Goal: Information Seeking & Learning: Learn about a topic

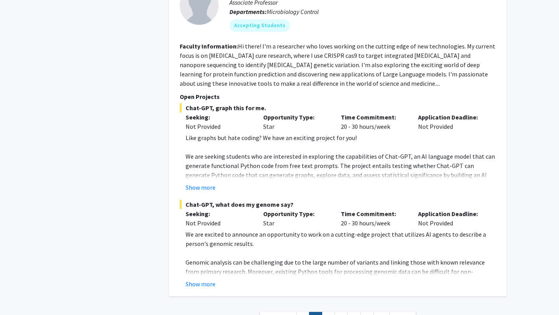
scroll to position [3141, 0]
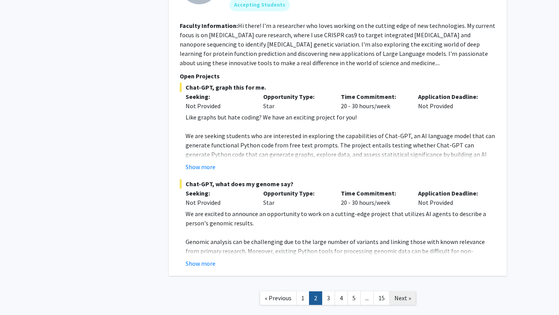
click at [405, 295] on span "Next »" at bounding box center [403, 299] width 17 height 8
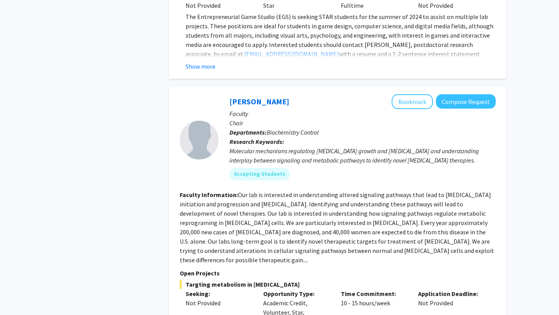
scroll to position [1836, 0]
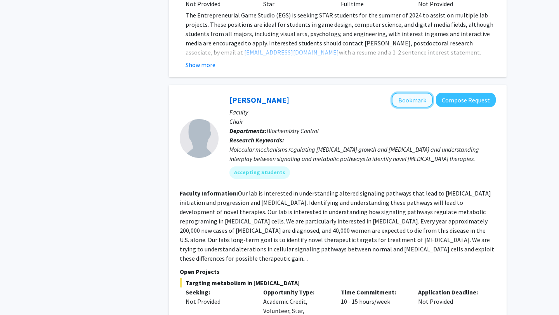
click at [411, 93] on button "Bookmark" at bounding box center [412, 100] width 41 height 15
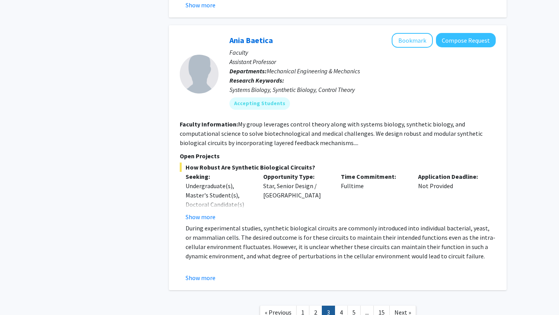
scroll to position [2474, 0]
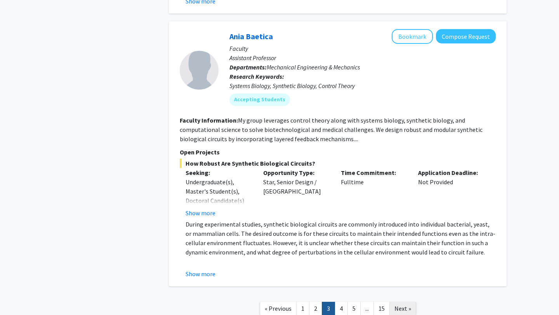
click at [406, 305] on span "Next »" at bounding box center [403, 309] width 17 height 8
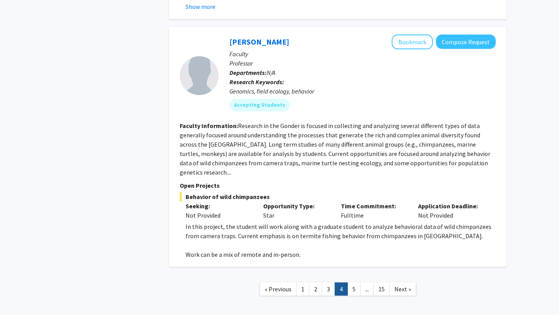
scroll to position [2509, 0]
click at [404, 285] on span "Next »" at bounding box center [403, 289] width 17 height 8
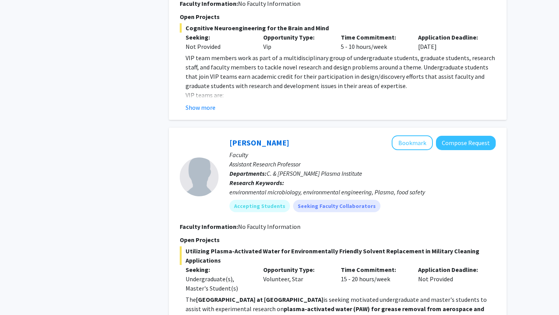
scroll to position [913, 0]
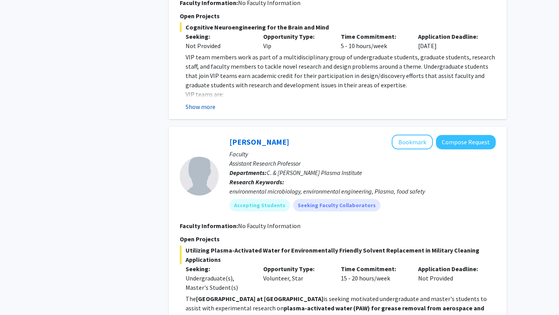
click at [201, 102] on button "Show more" at bounding box center [201, 106] width 30 height 9
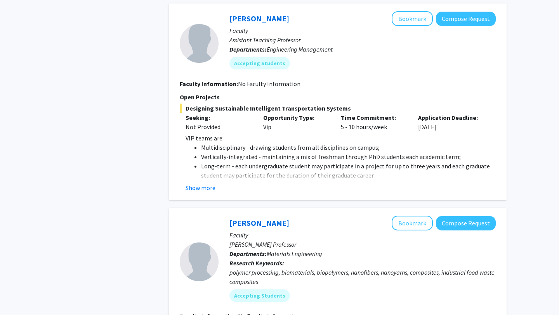
scroll to position [3017, 0]
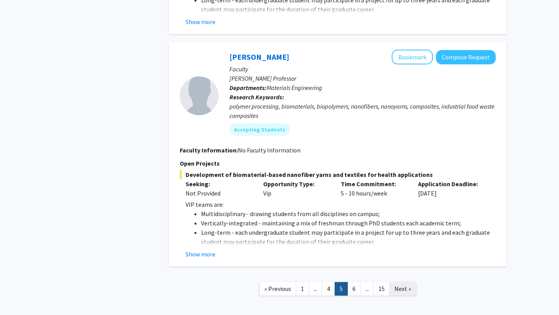
click at [406, 285] on span "Next »" at bounding box center [403, 289] width 17 height 8
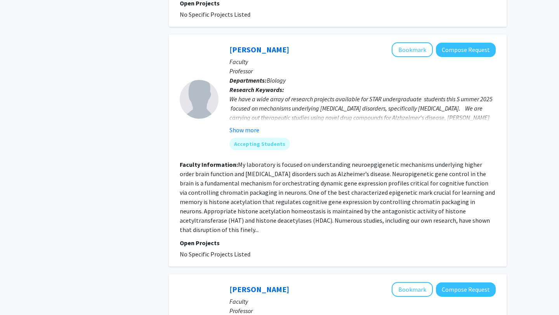
scroll to position [1241, 0]
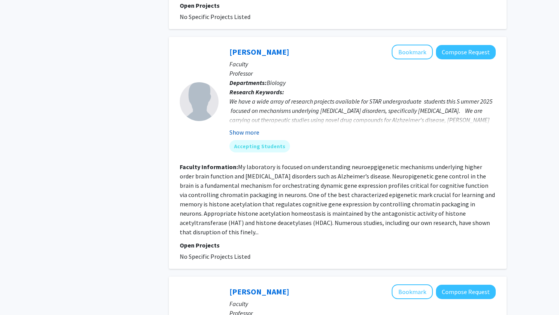
click at [243, 128] on button "Show more" at bounding box center [245, 132] width 30 height 9
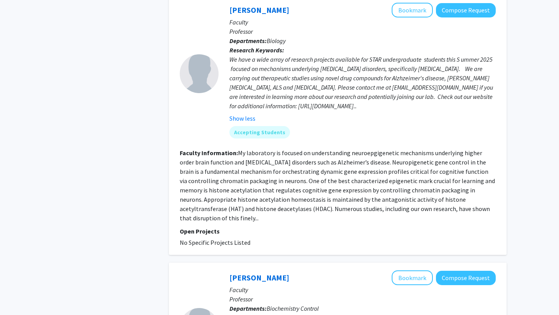
scroll to position [1284, 0]
click at [465, 202] on fg-read-more "My laboratory is focused on understanding neuroepgigenetic mechanisms underlyin…" at bounding box center [337, 185] width 315 height 73
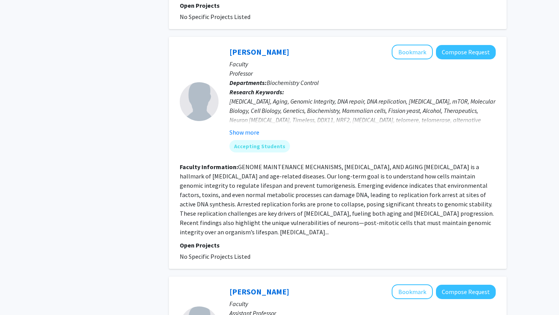
scroll to position [1435, 0]
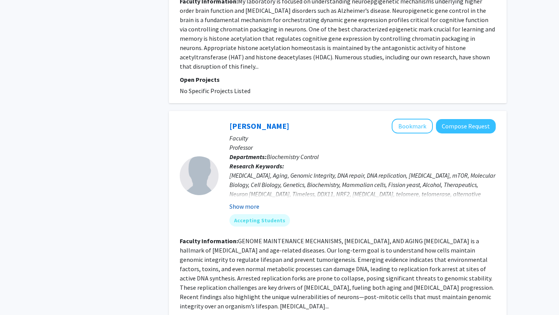
click at [243, 202] on button "Show more" at bounding box center [245, 206] width 30 height 9
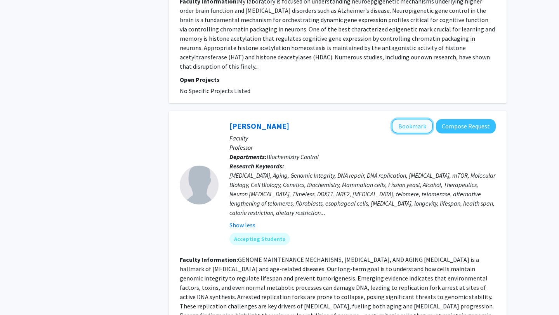
click at [420, 119] on button "Bookmark" at bounding box center [412, 126] width 41 height 15
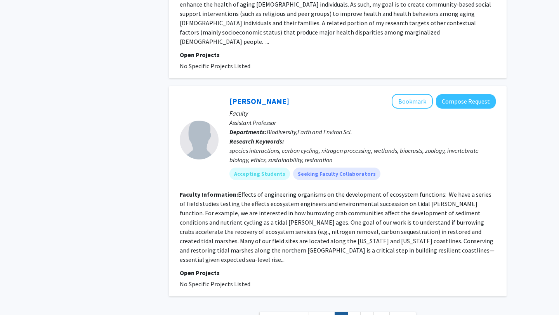
scroll to position [1910, 0]
click at [401, 315] on span "Next »" at bounding box center [403, 319] width 17 height 8
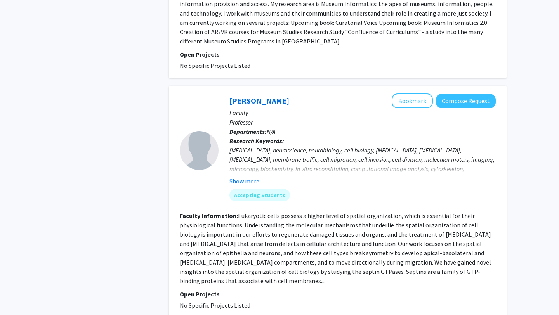
scroll to position [1205, 0]
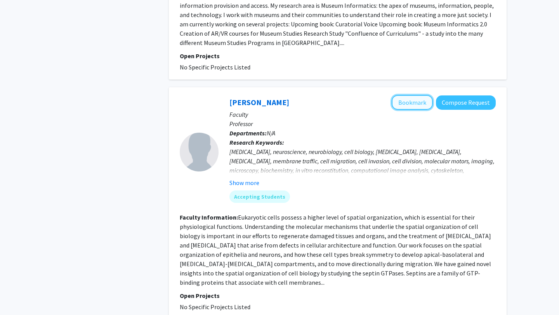
click at [411, 95] on button "Bookmark" at bounding box center [412, 102] width 41 height 15
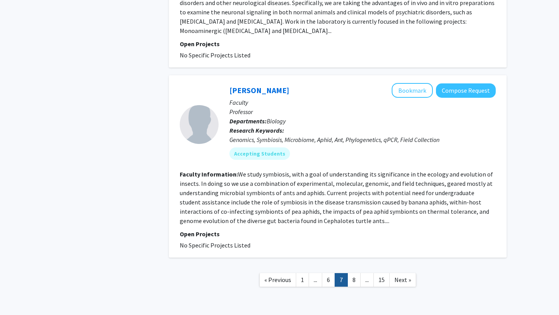
scroll to position [1894, 0]
click at [403, 276] on span "Next »" at bounding box center [403, 280] width 17 height 8
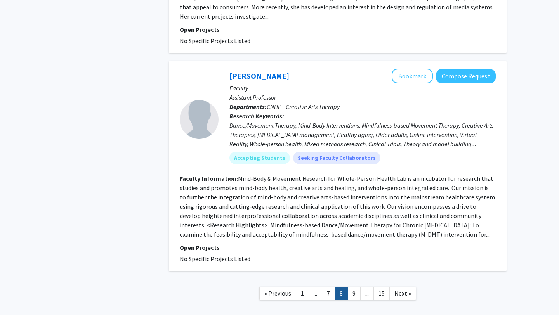
scroll to position [1785, 0]
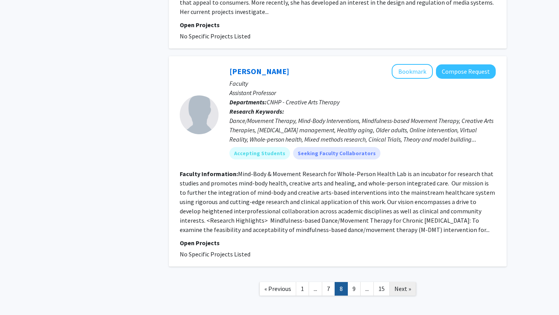
click at [411, 282] on link "Next »" at bounding box center [403, 289] width 27 height 14
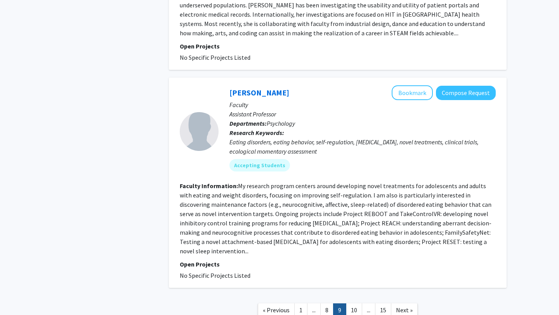
scroll to position [1866, 0]
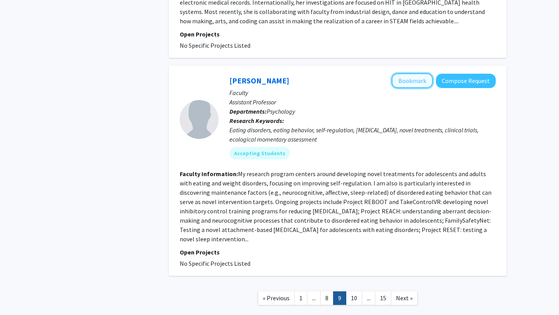
click at [416, 73] on button "Bookmark" at bounding box center [412, 80] width 41 height 15
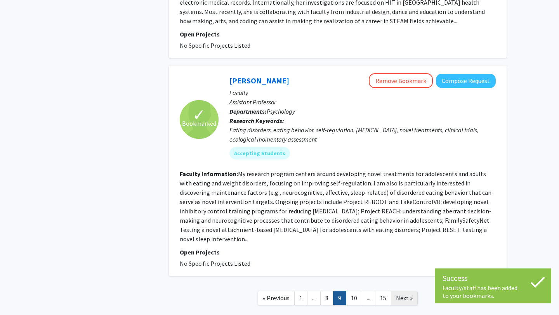
click at [410, 295] on span "Next »" at bounding box center [404, 299] width 17 height 8
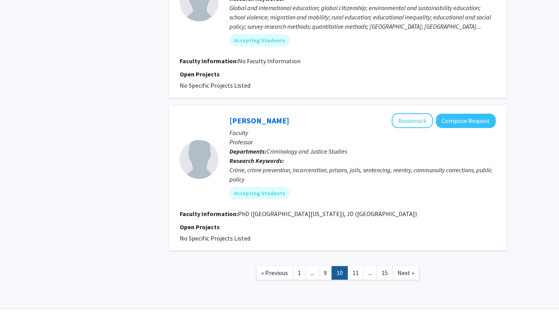
scroll to position [1543, 0]
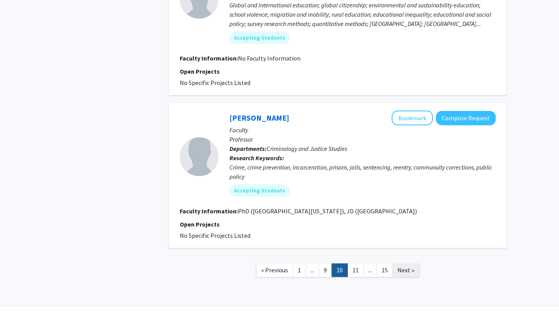
click at [407, 267] on span "Next »" at bounding box center [406, 271] width 17 height 8
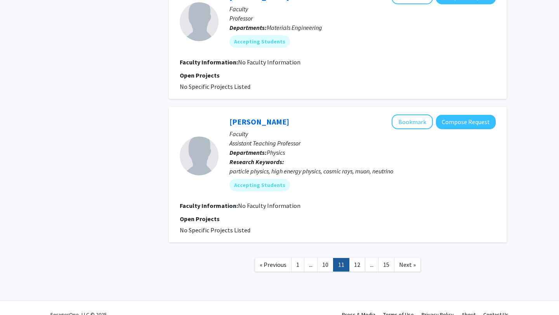
scroll to position [1279, 0]
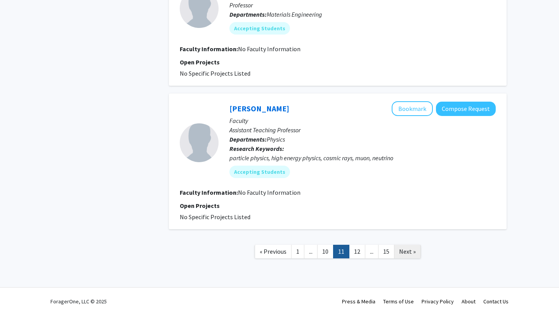
click at [407, 248] on span "Next »" at bounding box center [407, 252] width 17 height 8
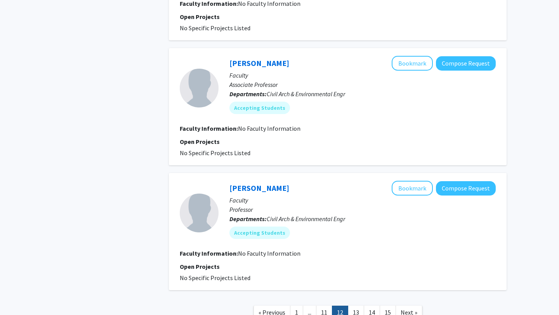
scroll to position [1092, 0]
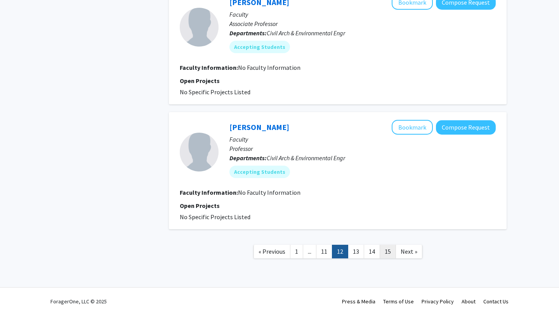
click at [389, 253] on link "15" at bounding box center [388, 252] width 16 height 14
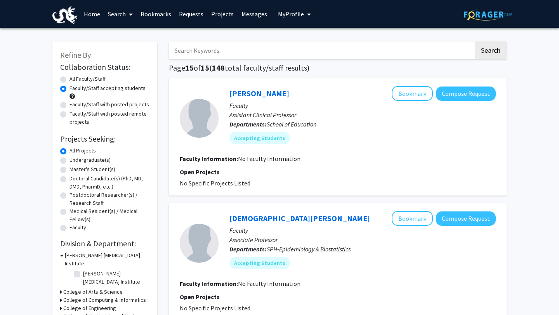
click at [160, 15] on link "Bookmarks" at bounding box center [156, 13] width 38 height 27
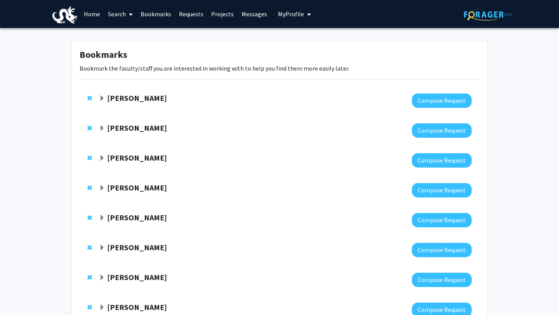
click at [103, 94] on div "[PERSON_NAME]" at bounding box center [183, 99] width 168 height 10
click at [100, 98] on span "Expand Ben Binder-Markey Bookmark" at bounding box center [102, 99] width 6 height 6
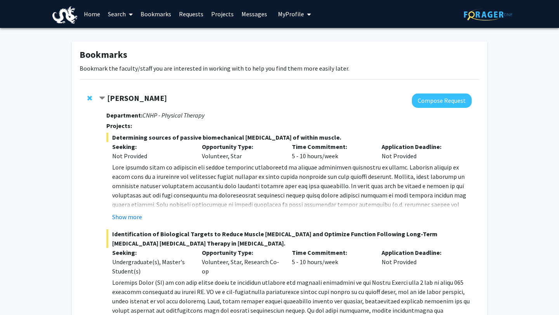
click at [101, 96] on span "Contract Ben Binder-Markey Bookmark" at bounding box center [102, 99] width 6 height 6
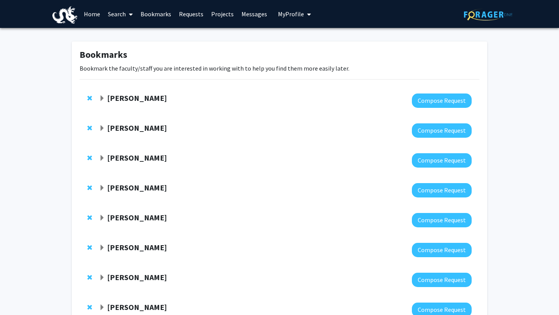
click at [102, 126] on span "Expand Steve Vitti Bookmark" at bounding box center [102, 128] width 6 height 6
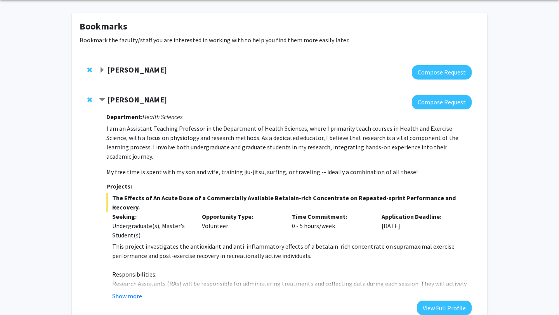
scroll to position [30, 0]
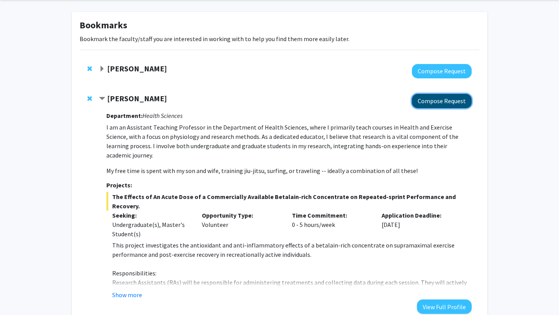
click at [437, 99] on button "Compose Request" at bounding box center [442, 101] width 60 height 14
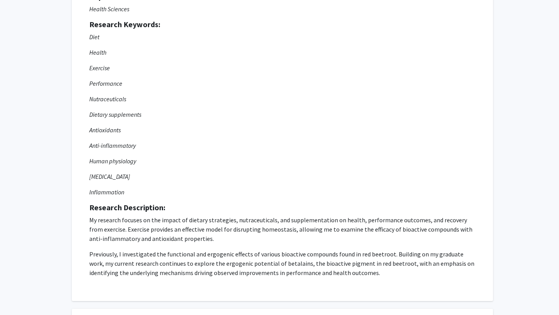
scroll to position [90, 0]
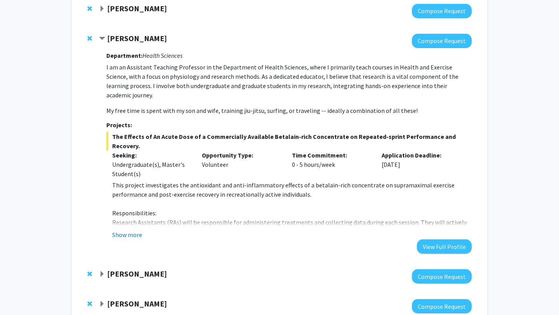
scroll to position [30, 0]
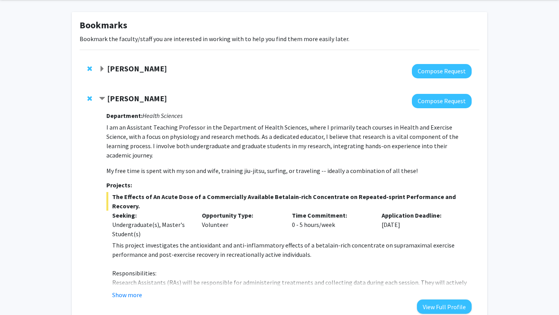
click at [102, 97] on span "Contract Steve Vitti Bookmark" at bounding box center [102, 99] width 6 height 6
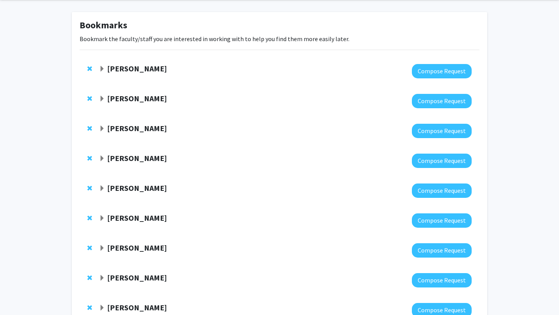
click at [101, 128] on span "Expand Meghan Smith Bookmark" at bounding box center [102, 129] width 6 height 6
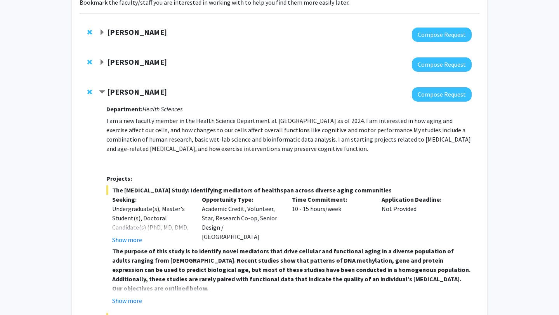
scroll to position [68, 0]
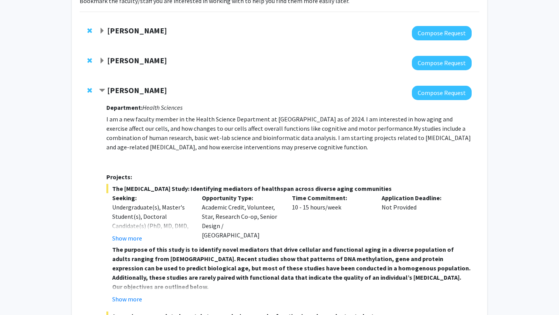
click at [101, 63] on span "Expand Steve Vitti Bookmark" at bounding box center [102, 61] width 6 height 6
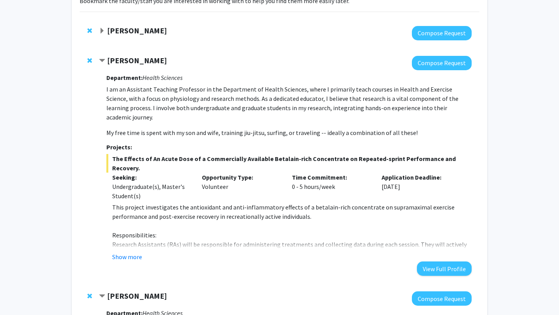
click at [101, 63] on span "Contract Steve Vitti Bookmark" at bounding box center [102, 61] width 6 height 6
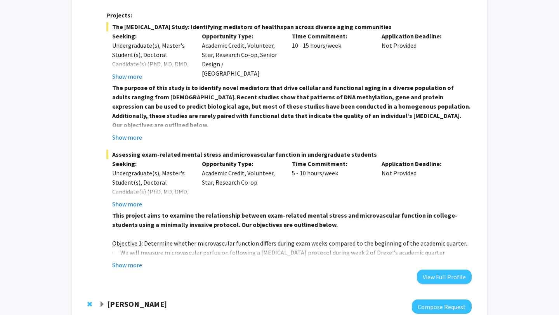
scroll to position [212, 0]
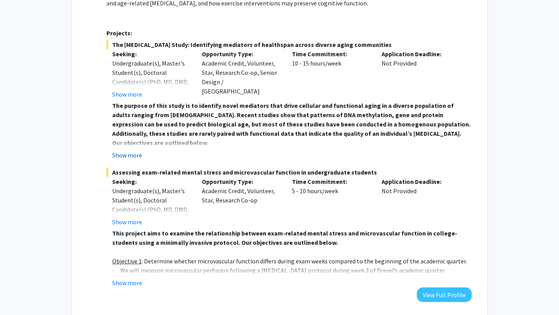
click at [134, 154] on button "Show more" at bounding box center [127, 155] width 30 height 9
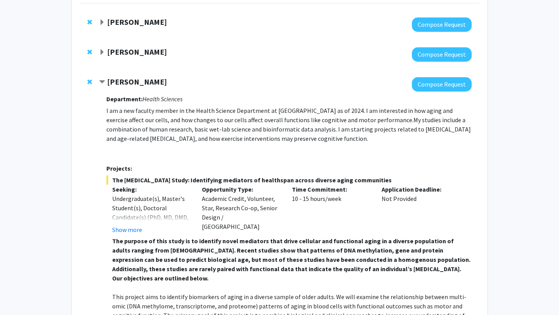
scroll to position [77, 0]
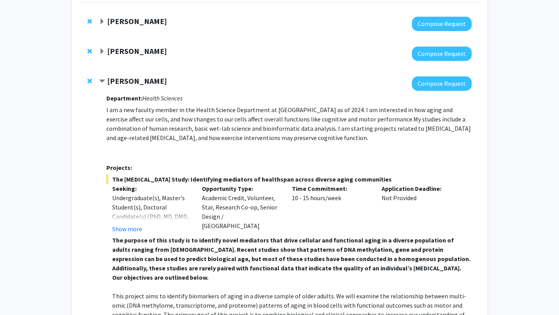
click at [105, 81] on div "[PERSON_NAME]" at bounding box center [183, 82] width 168 height 10
click at [101, 78] on span "Contract Meghan Smith Bookmark" at bounding box center [102, 81] width 6 height 6
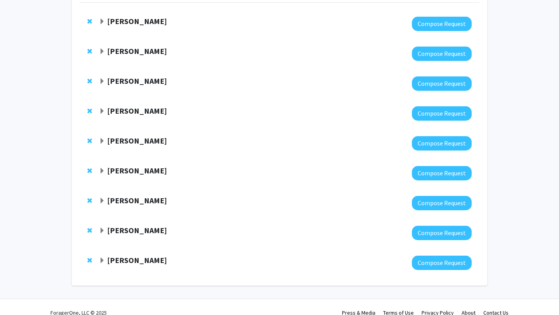
click at [89, 20] on span "Remove Ben Binder-Markey from bookmarks" at bounding box center [89, 21] width 5 height 6
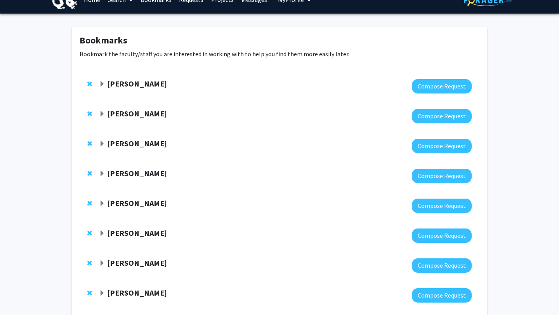
scroll to position [14, 0]
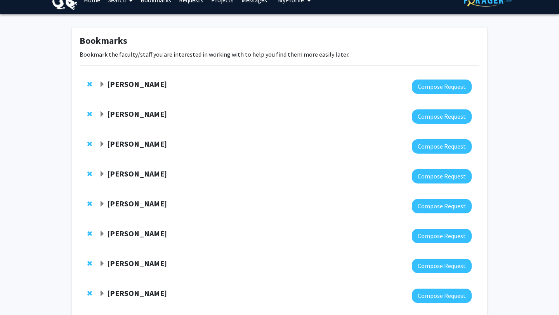
click at [100, 143] on span "Expand Joris Beld Bookmark" at bounding box center [102, 144] width 6 height 6
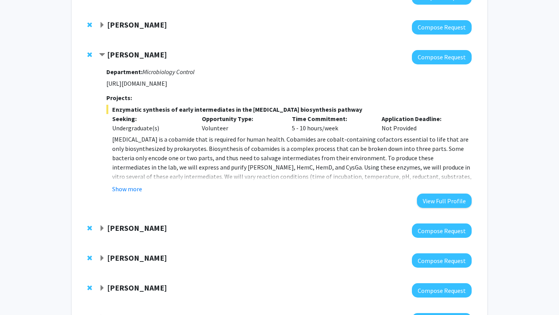
scroll to position [107, 0]
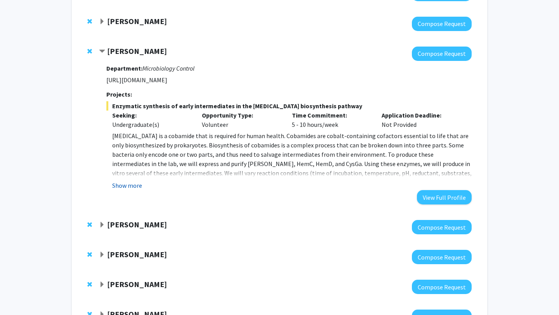
click at [133, 183] on button "Show more" at bounding box center [127, 185] width 30 height 9
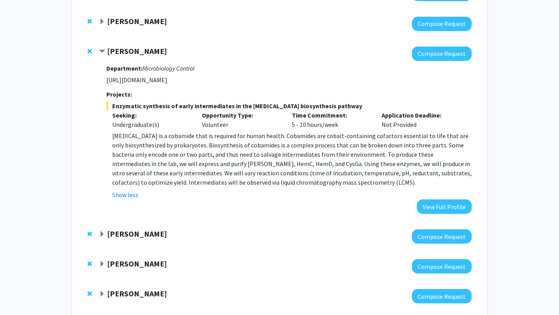
click at [103, 49] on span "Contract Joris Beld Bookmark" at bounding box center [102, 52] width 6 height 6
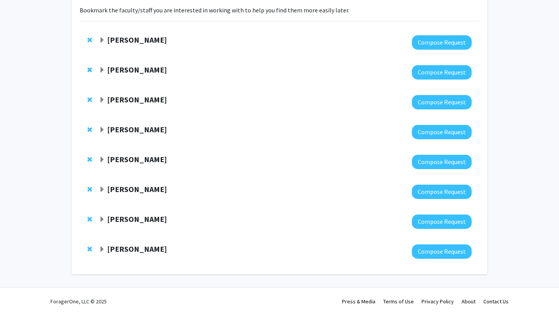
click at [101, 127] on span "Expand Annalisa Na Bookmark" at bounding box center [102, 130] width 6 height 6
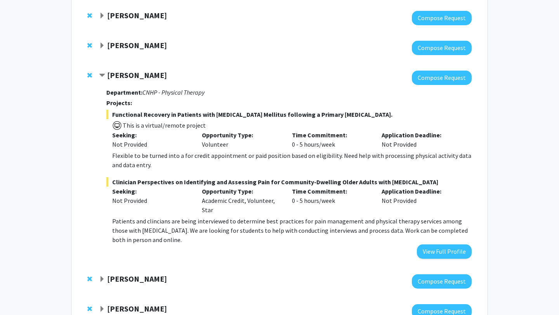
scroll to position [113, 0]
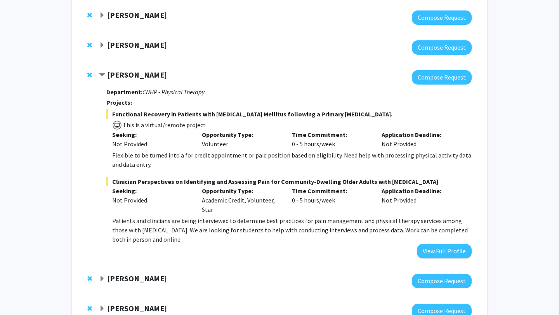
click at [88, 73] on span "Remove Annalisa Na from bookmarks" at bounding box center [89, 75] width 5 height 6
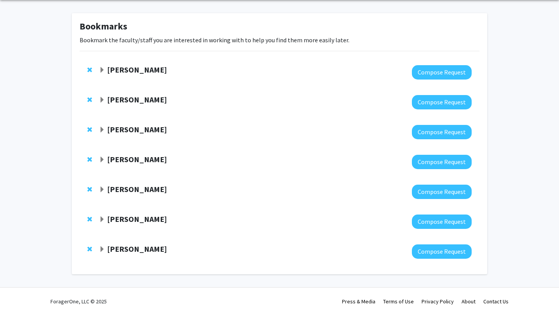
click at [101, 128] on span "Expand Joris Beld Bookmark" at bounding box center [102, 130] width 6 height 6
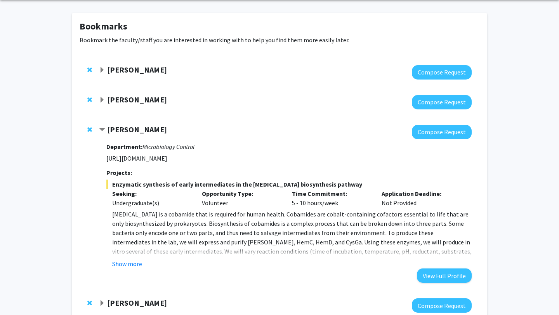
click at [101, 128] on span "Contract Joris Beld Bookmark" at bounding box center [102, 130] width 6 height 6
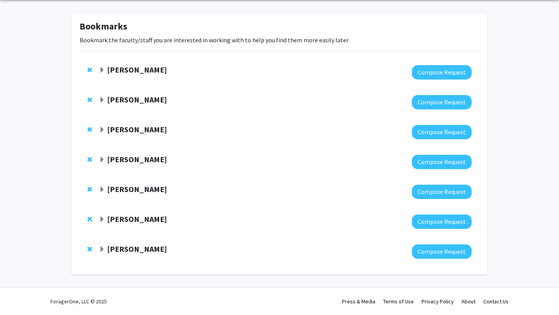
click at [100, 159] on span "Expand Mauricio Reginato Bookmark" at bounding box center [102, 160] width 6 height 6
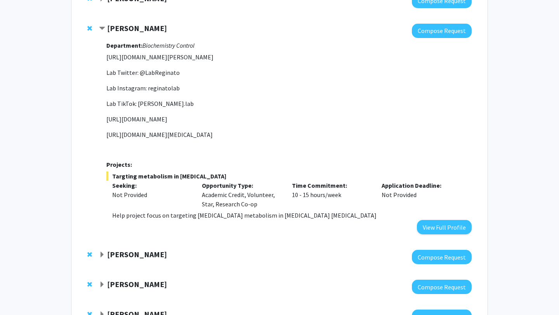
scroll to position [160, 0]
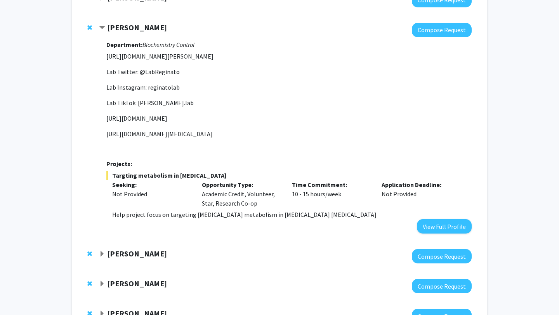
click at [154, 137] on p "[URL][DOMAIN_NAME][MEDICAL_DATA]" at bounding box center [289, 133] width 366 height 9
click at [100, 25] on span "Contract Mauricio Reginato Bookmark" at bounding box center [102, 28] width 6 height 6
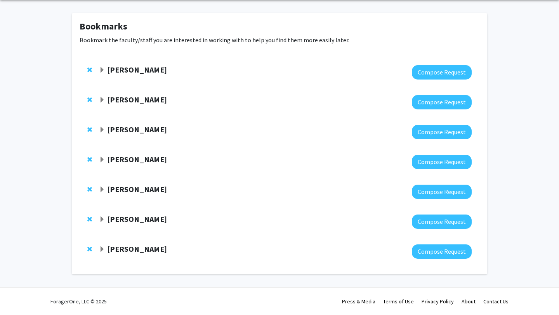
click at [103, 188] on span "Expand Eishi Noguchi Bookmark" at bounding box center [102, 190] width 6 height 6
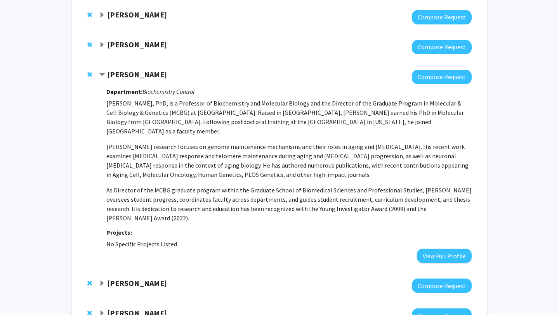
scroll to position [144, 0]
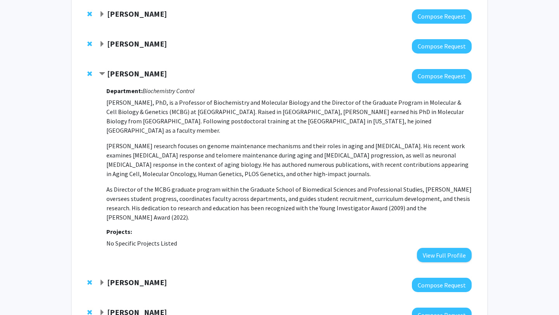
click at [101, 71] on span "Contract Eishi Noguchi Bookmark" at bounding box center [102, 74] width 6 height 6
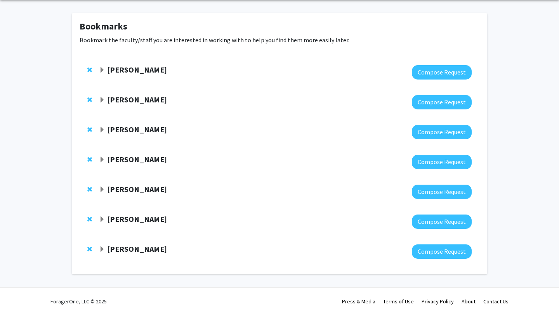
scroll to position [28, 0]
click at [104, 187] on span "Expand Eishi Noguchi Bookmark" at bounding box center [102, 190] width 6 height 6
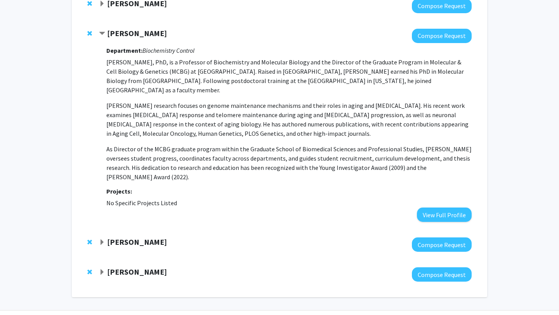
scroll to position [184, 0]
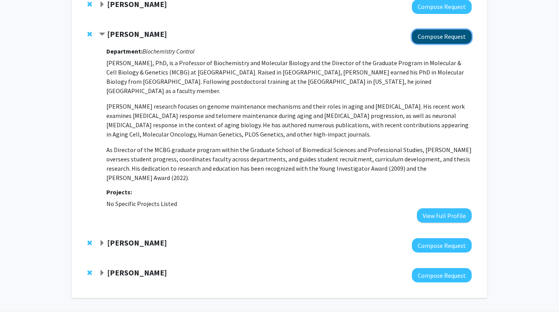
click at [453, 39] on button "Compose Request" at bounding box center [442, 37] width 60 height 14
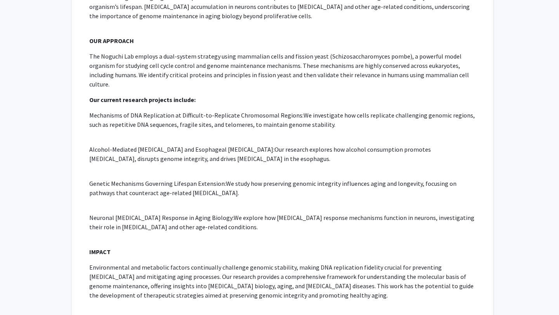
scroll to position [255, 0]
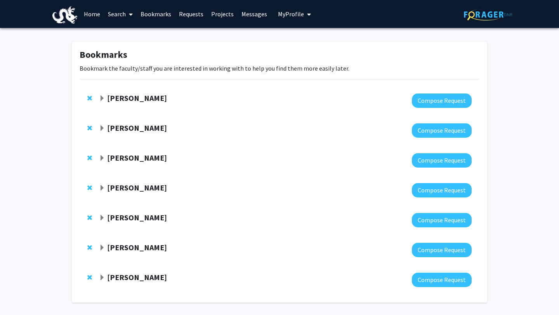
scroll to position [28, 0]
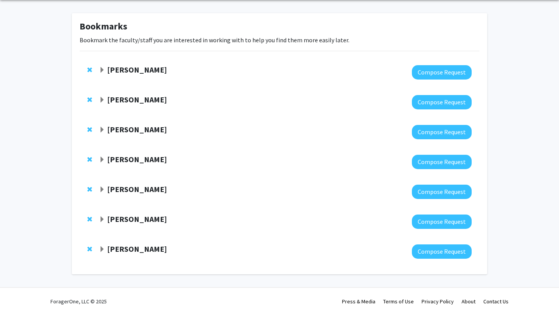
click at [101, 217] on span "Expand Elias Spiliotis Bookmark" at bounding box center [102, 220] width 6 height 6
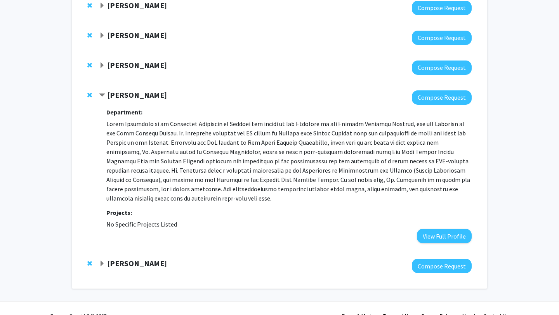
scroll to position [158, 0]
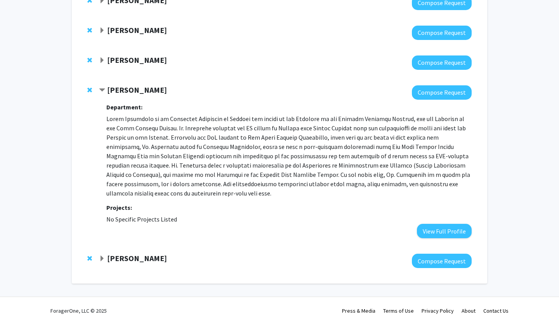
click at [101, 256] on span "Expand Stephanie Manasse Bookmark" at bounding box center [102, 259] width 6 height 6
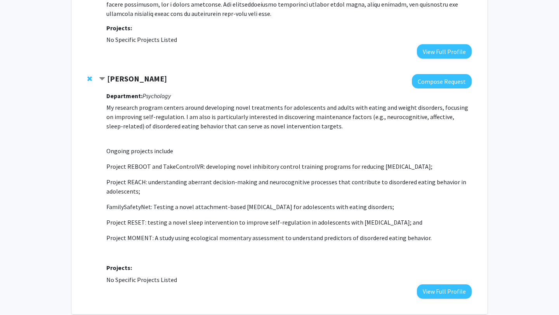
scroll to position [339, 0]
